Goal: Task Accomplishment & Management: Manage account settings

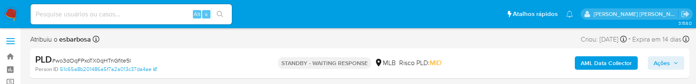
select select "10"
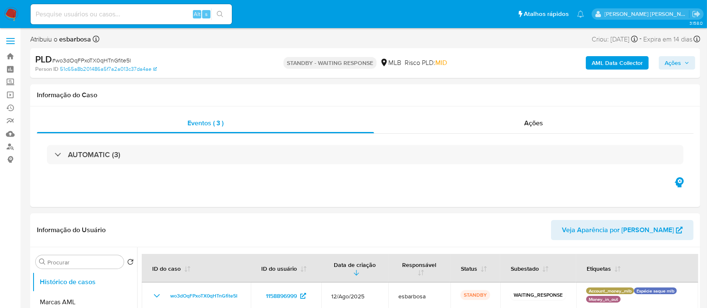
click at [115, 59] on span "# wo3dOqFPxoTX0qHTnGfite5I" at bounding box center [91, 60] width 79 height 8
copy span "wo3dOqFPxoTX0qHTnGfite5I"
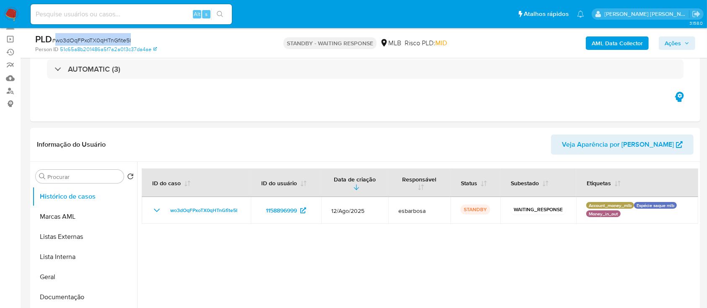
copy span "wo3dOqFPxoTX0qHTnGfite5I"
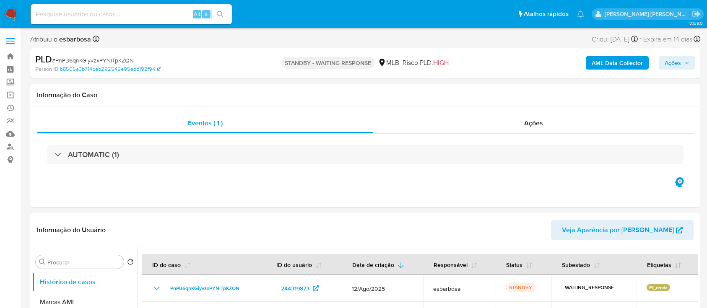
select select "10"
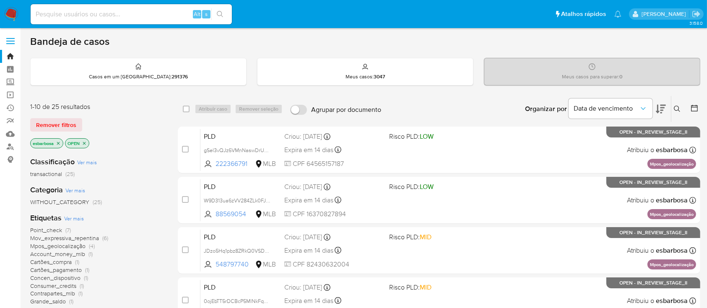
click at [676, 107] on icon at bounding box center [677, 109] width 7 height 7
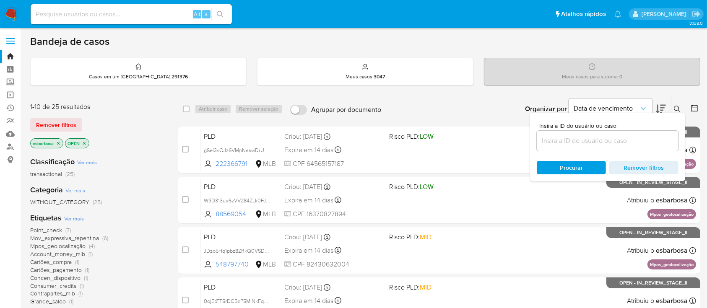
click at [591, 140] on input at bounding box center [608, 140] width 142 height 11
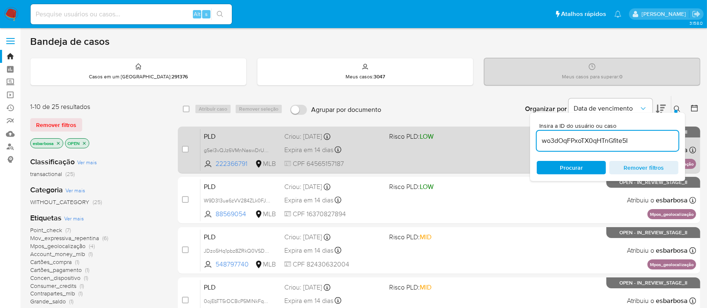
type input "wo3dOqFPxoTX0qHTnGfite5I"
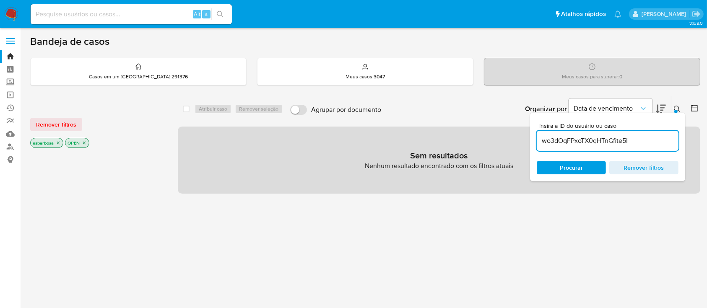
click at [84, 140] on icon "close-filter" at bounding box center [84, 142] width 5 height 5
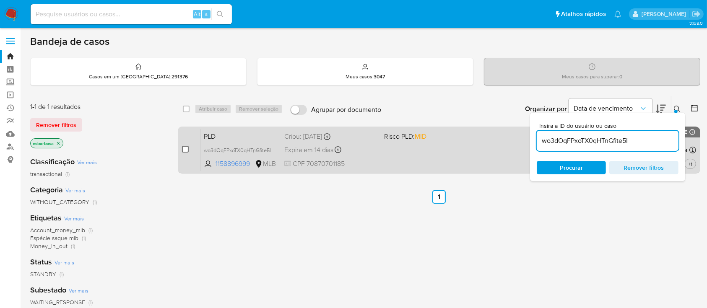
click at [185, 147] on input "checkbox" at bounding box center [185, 149] width 7 height 7
checkbox input "true"
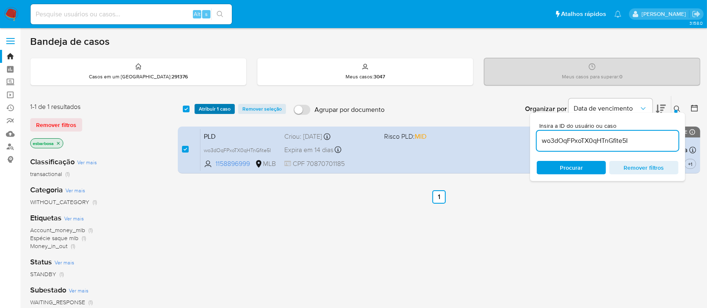
click at [216, 111] on span "Atribuir 1 caso" at bounding box center [215, 109] width 32 height 8
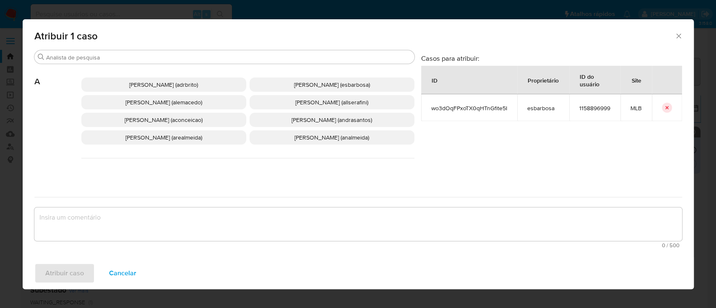
click at [241, 223] on textarea "assign-modal" at bounding box center [357, 225] width 647 height 34
paste textarea "wo3dOqFPxoTX0qHTnGfite5I"
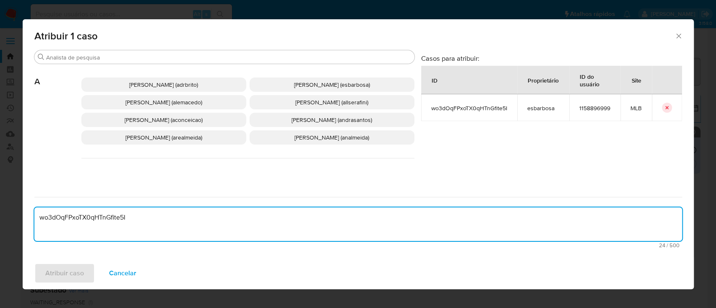
type textarea "wo3dOqFPxoTX0qHTnGfite5I"
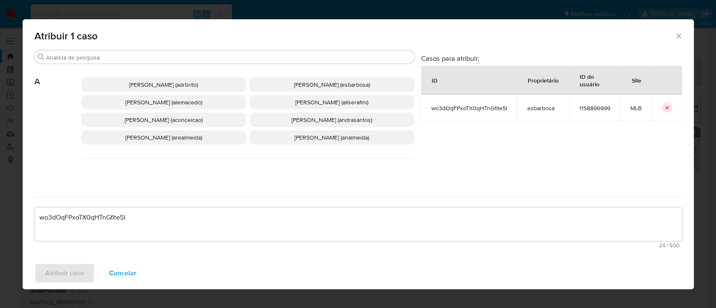
click at [316, 84] on span "Alessandra Da Silva Barbosa (esbarbosa)" at bounding box center [332, 84] width 76 height 8
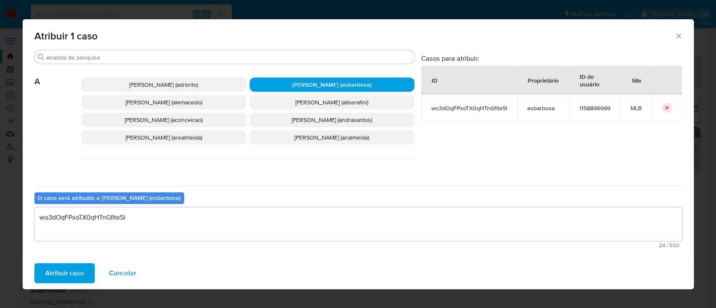
click at [64, 277] on span "Atribuir caso" at bounding box center [64, 273] width 39 height 18
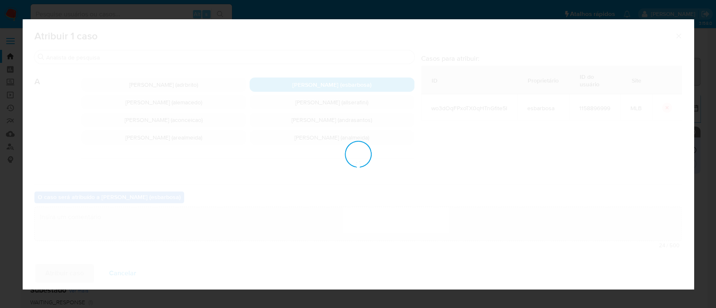
checkbox input "false"
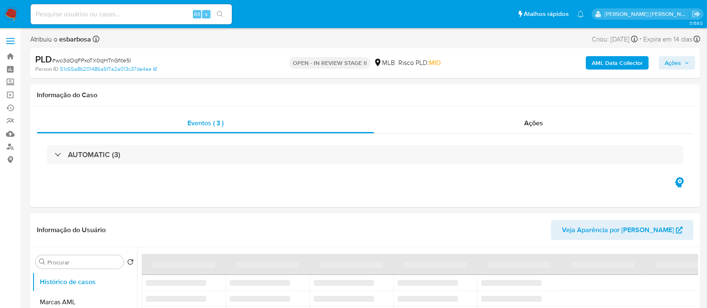
select select "10"
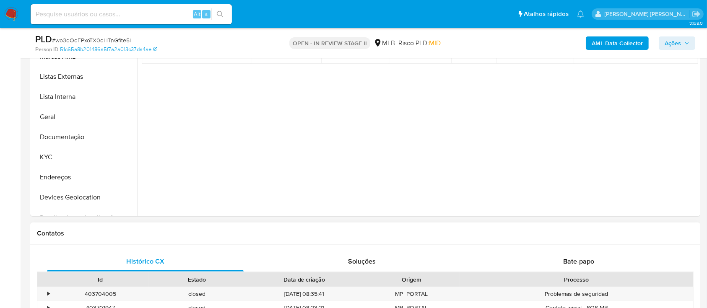
scroll to position [335, 0]
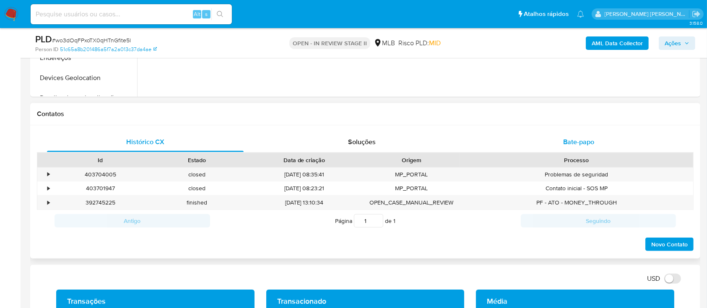
click at [564, 145] on span "Bate-papo" at bounding box center [578, 142] width 31 height 10
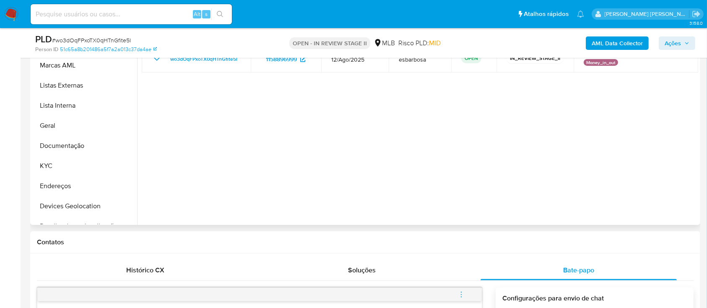
scroll to position [168, 0]
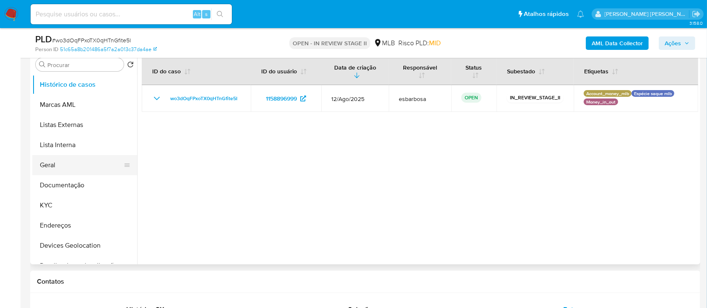
click at [77, 165] on button "Geral" at bounding box center [81, 165] width 98 height 20
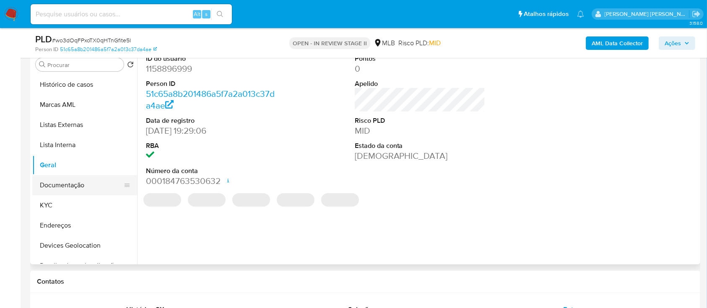
click at [74, 187] on button "Documentação" at bounding box center [81, 185] width 98 height 20
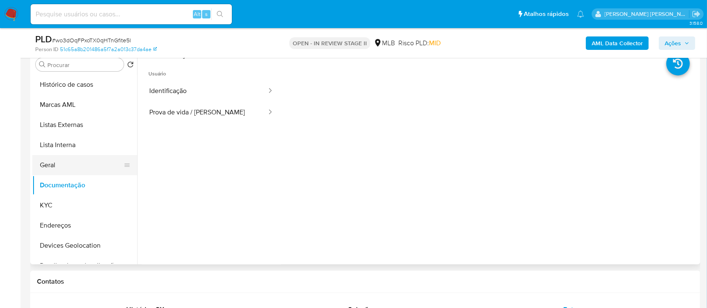
click at [71, 157] on button "Geral" at bounding box center [81, 165] width 98 height 20
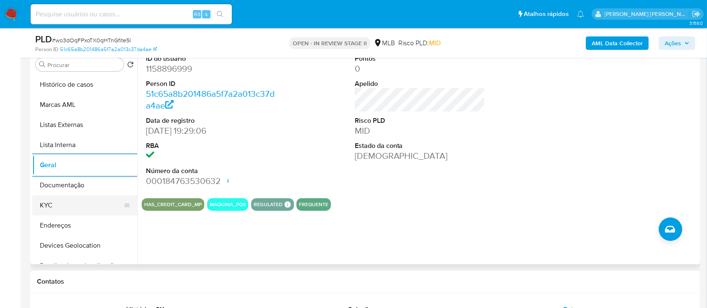
click at [58, 206] on button "KYC" at bounding box center [81, 205] width 98 height 20
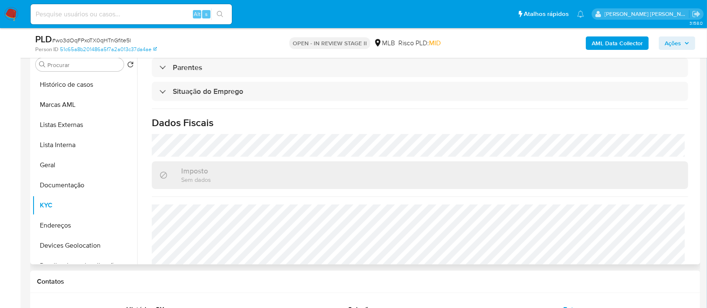
scroll to position [356, 0]
